Goal: Task Accomplishment & Management: Complete application form

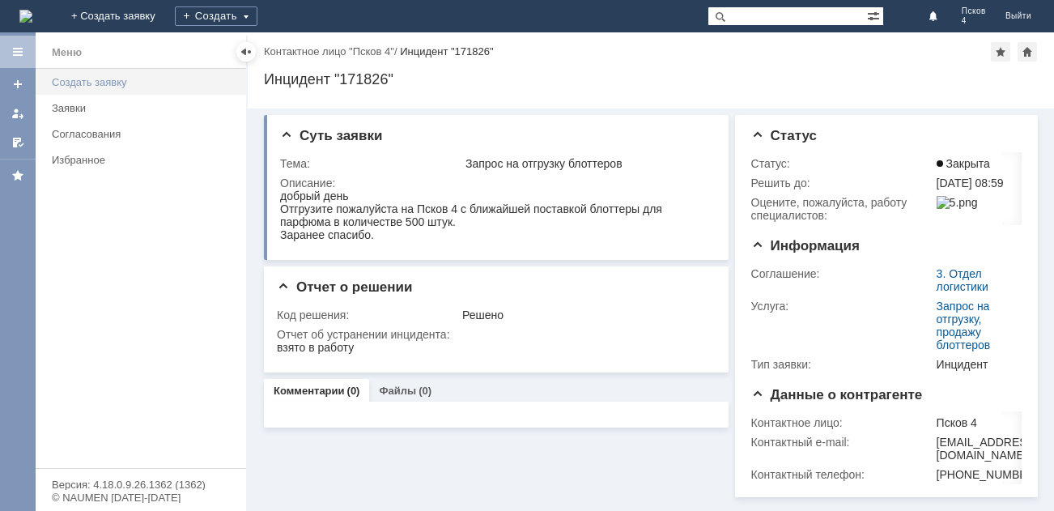
click at [118, 86] on div "Создать заявку" at bounding box center [144, 82] width 185 height 12
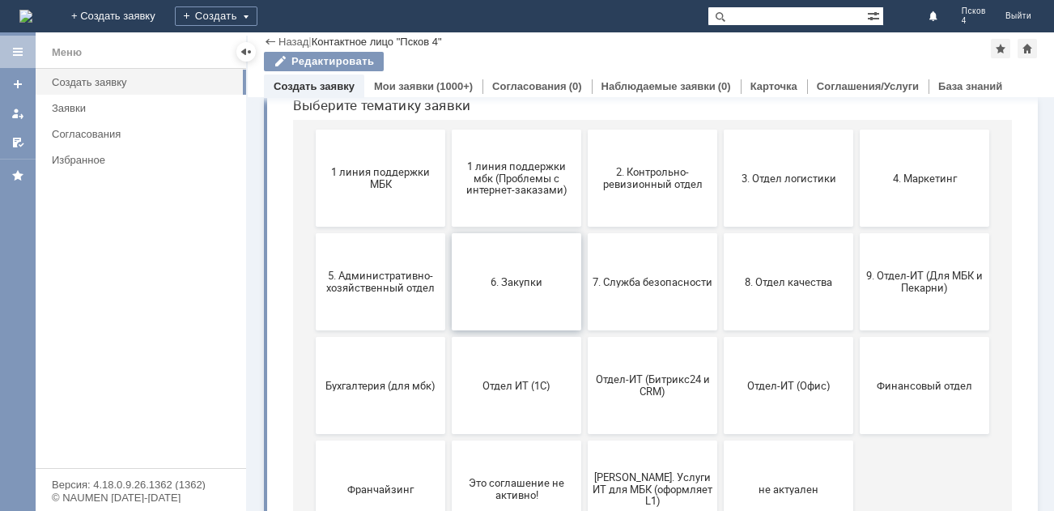
scroll to position [253, 0]
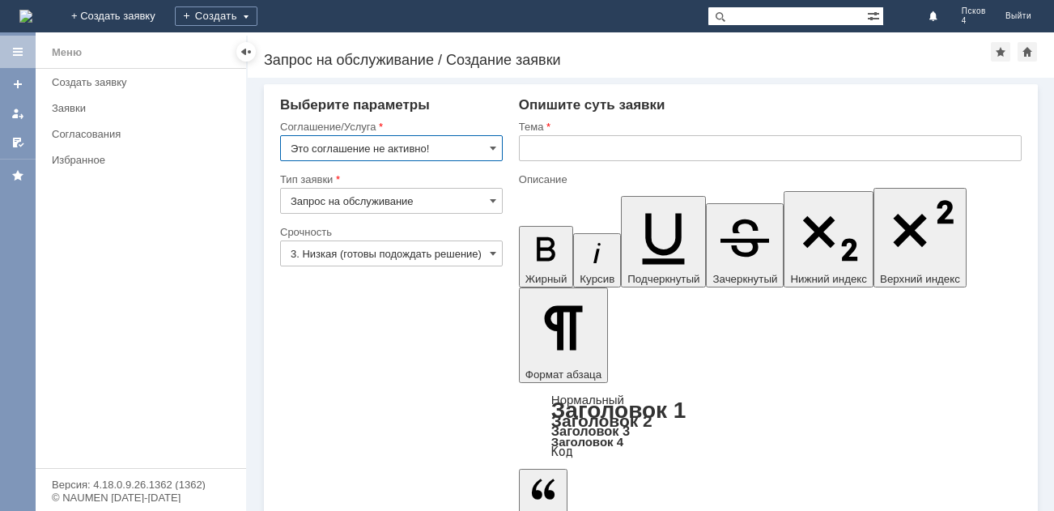
click at [491, 140] on input "Это соглашение не активно!" at bounding box center [391, 148] width 223 height 26
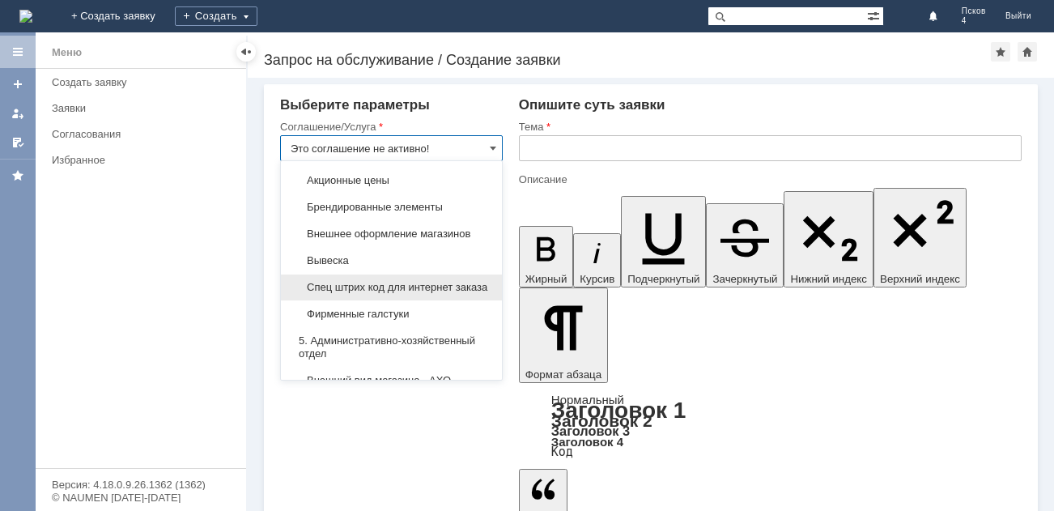
scroll to position [1117, 0]
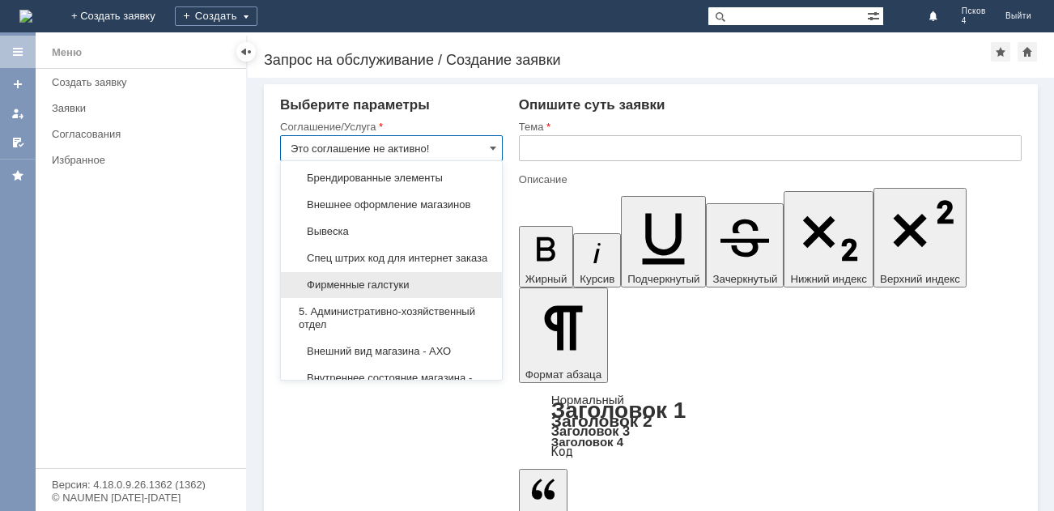
click at [382, 292] on span "Фирменные галстуки" at bounding box center [392, 285] width 202 height 13
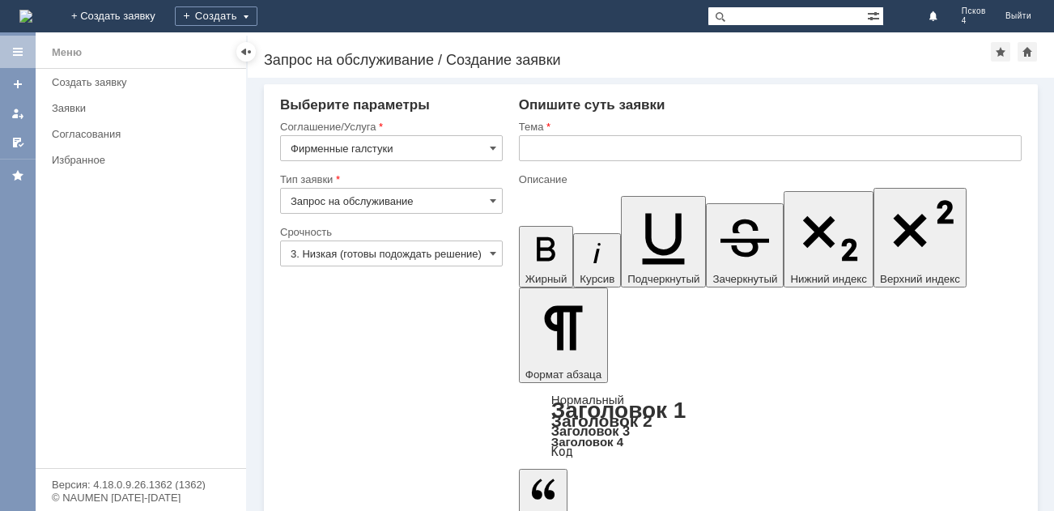
type input "Фирменные галстуки"
click at [598, 149] on input "text" at bounding box center [770, 148] width 503 height 26
drag, startPoint x: 971, startPoint y: 3825, endPoint x: 861, endPoint y: 3821, distance: 110.2
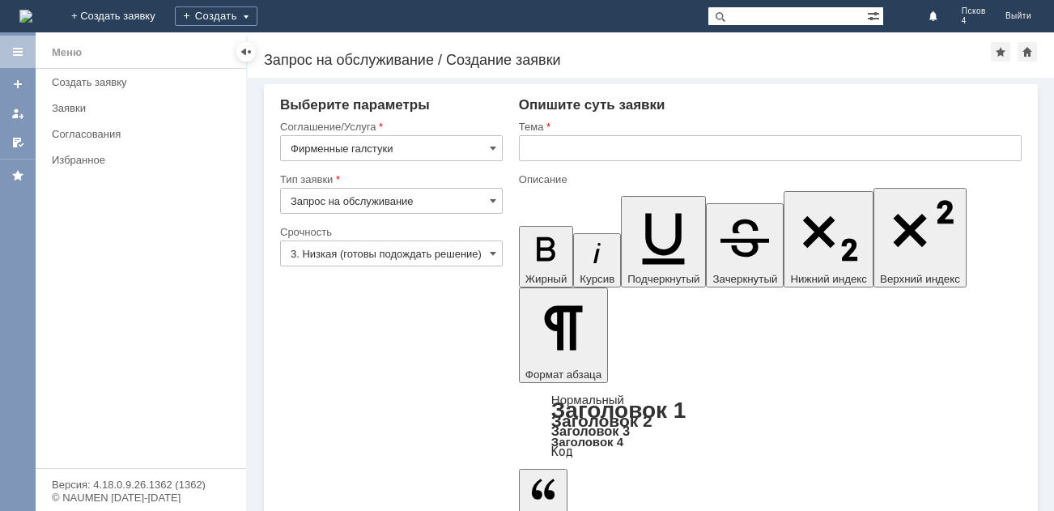
copy div "фирменные галстуки"
paste input "фирменные галстуки"
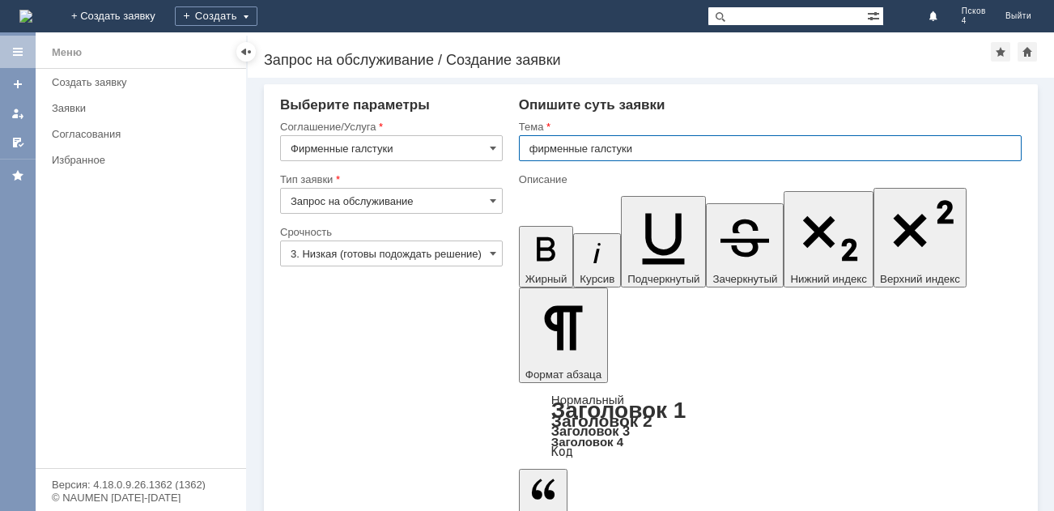
type input "фирменные галстуки"
